Goal: Information Seeking & Learning: Learn about a topic

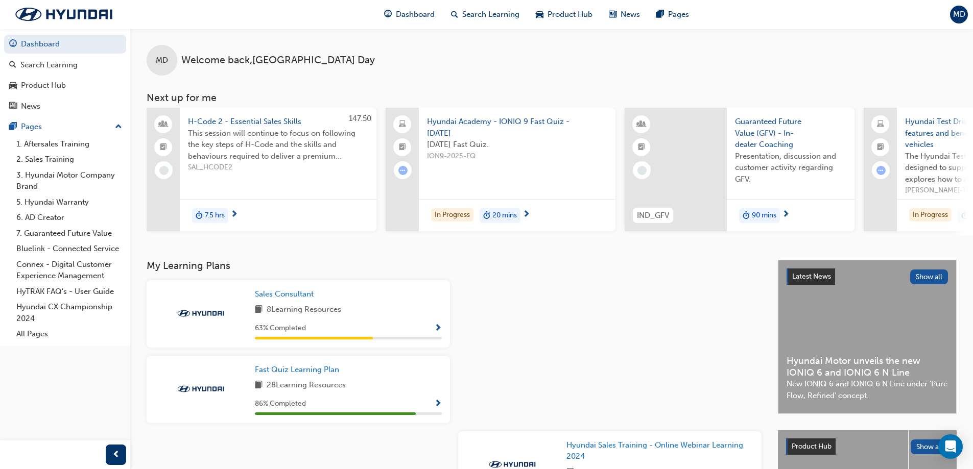
click at [438, 329] on span "Show Progress" at bounding box center [438, 328] width 8 height 9
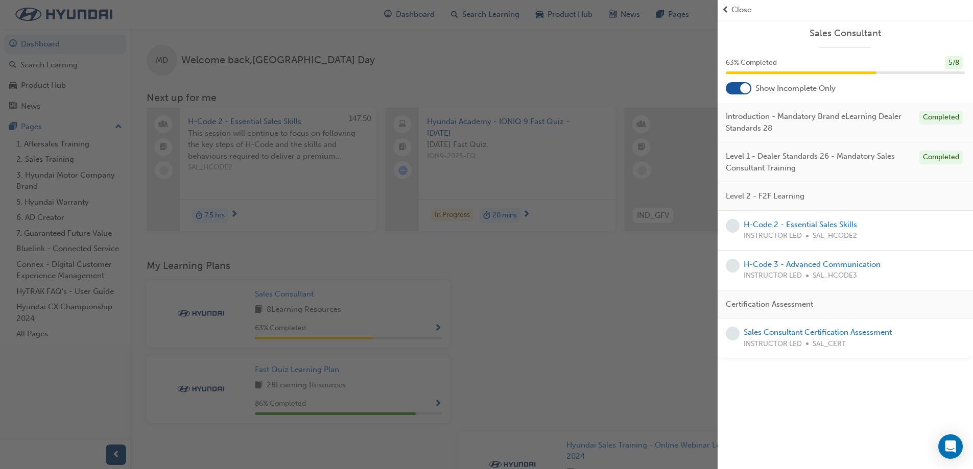
click at [635, 406] on div "button" at bounding box center [359, 234] width 718 height 469
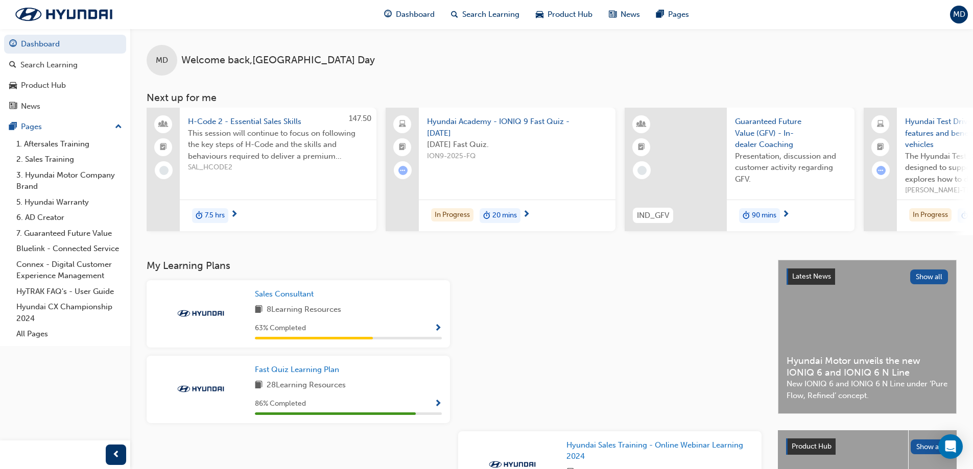
click at [438, 404] on span "Show Progress" at bounding box center [438, 404] width 8 height 9
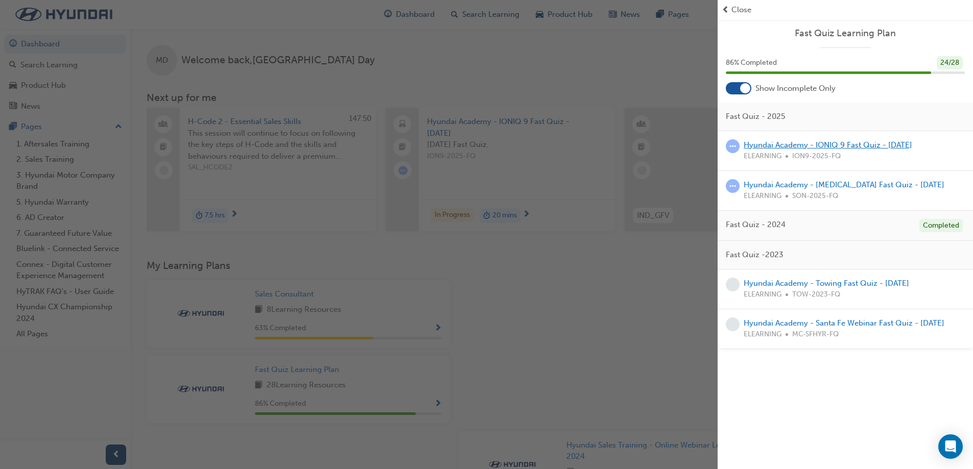
click at [860, 149] on link "Hyundai Academy - IONIQ 9 Fast Quiz - [DATE]" at bounding box center [828, 144] width 169 height 9
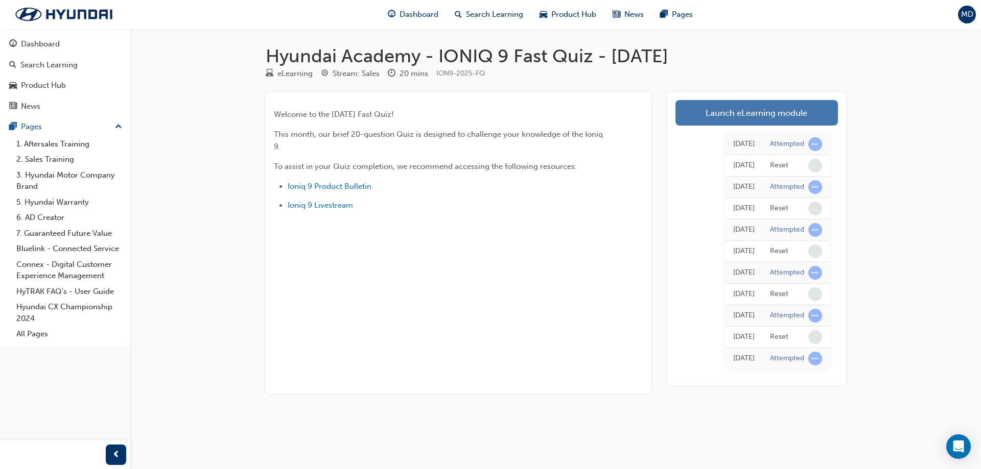
click at [740, 120] on link "Launch eLearning module" at bounding box center [756, 113] width 162 height 26
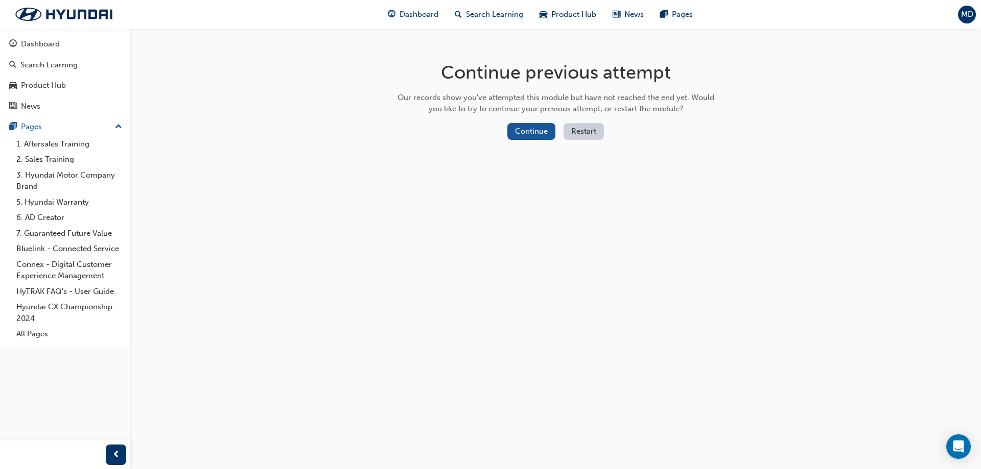
click at [576, 128] on button "Restart" at bounding box center [583, 131] width 40 height 17
